Goal: Navigation & Orientation: Understand site structure

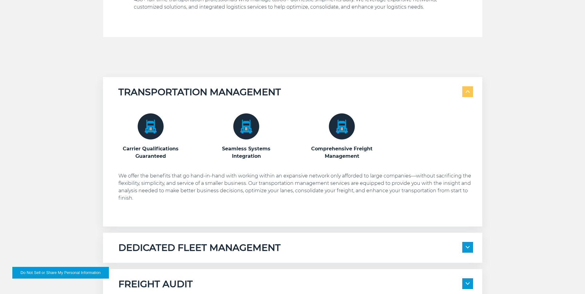
scroll to position [308, 0]
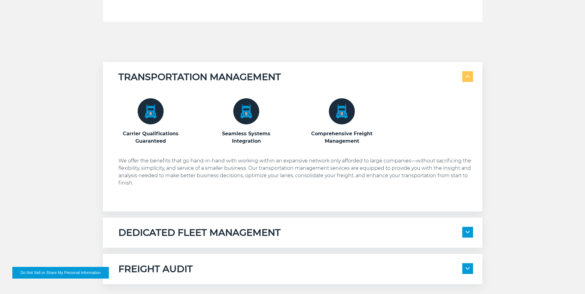
click at [466, 235] on span at bounding box center [467, 232] width 11 height 11
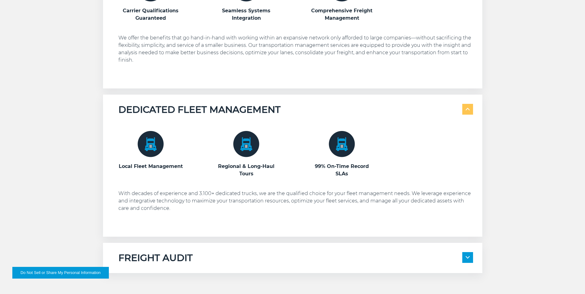
scroll to position [431, 0]
click at [467, 259] on span at bounding box center [467, 257] width 11 height 11
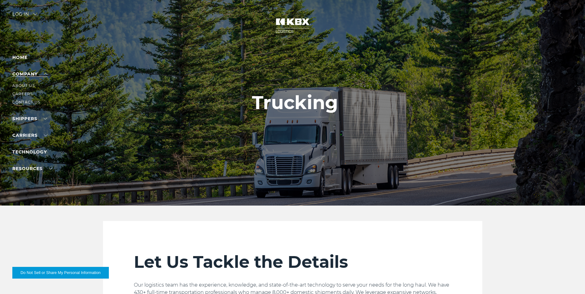
scroll to position [0, 0]
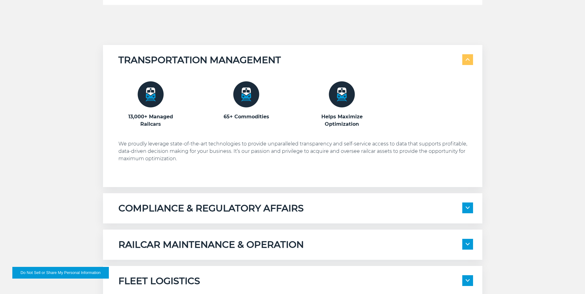
scroll to position [370, 0]
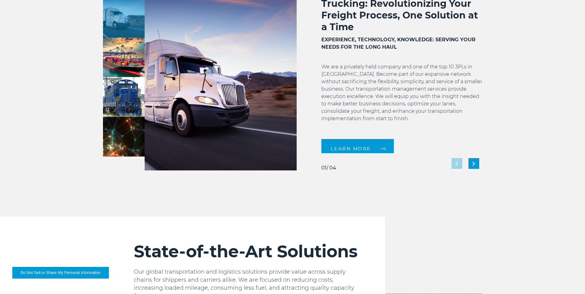
scroll to position [524, 0]
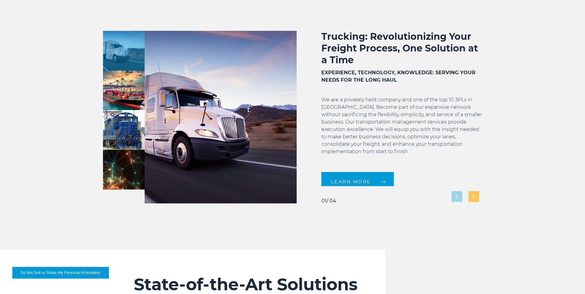
click at [471, 196] on div "Next slide" at bounding box center [473, 196] width 11 height 11
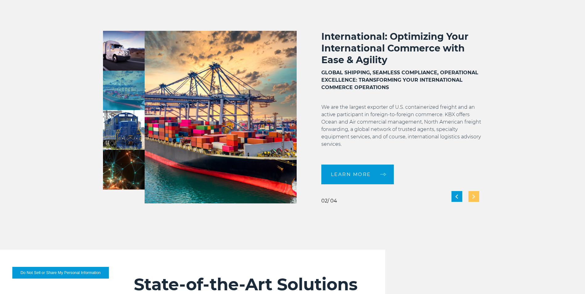
click at [472, 196] on div "Next slide" at bounding box center [473, 196] width 11 height 11
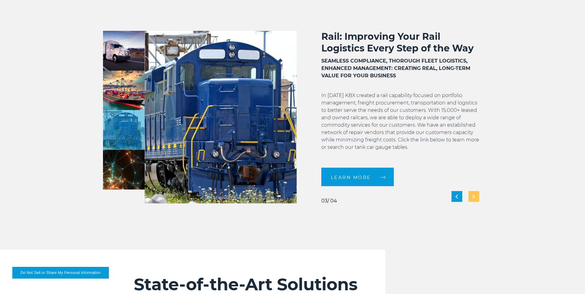
click at [472, 196] on div "Next slide" at bounding box center [473, 196] width 11 height 11
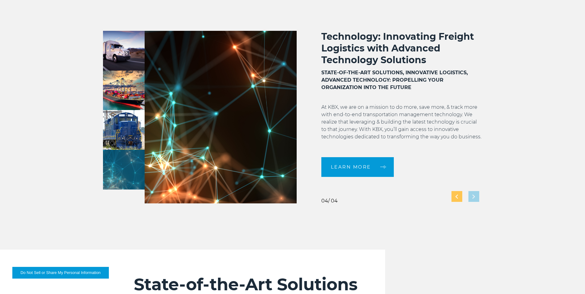
click at [453, 196] on div "Previous slide" at bounding box center [456, 196] width 11 height 11
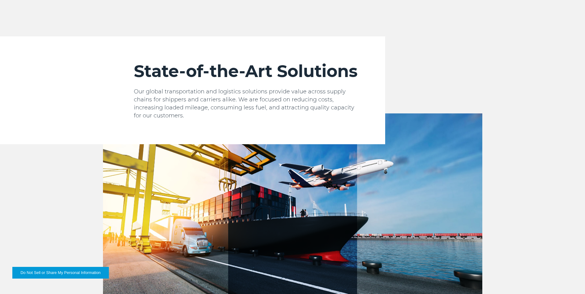
scroll to position [801, 0]
